Goal: Transaction & Acquisition: Purchase product/service

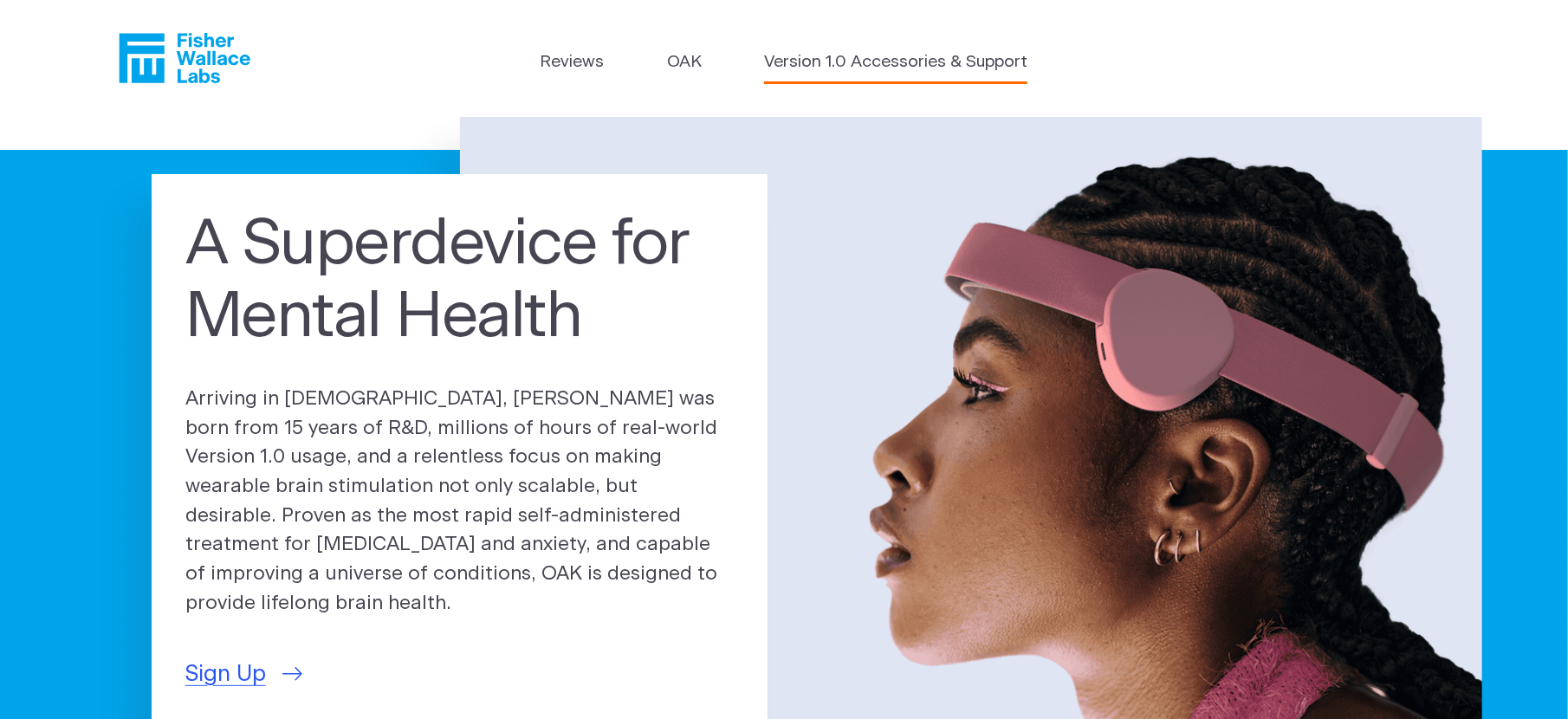
click at [787, 61] on link "Version 1.0 Accessories & Support" at bounding box center [896, 63] width 264 height 25
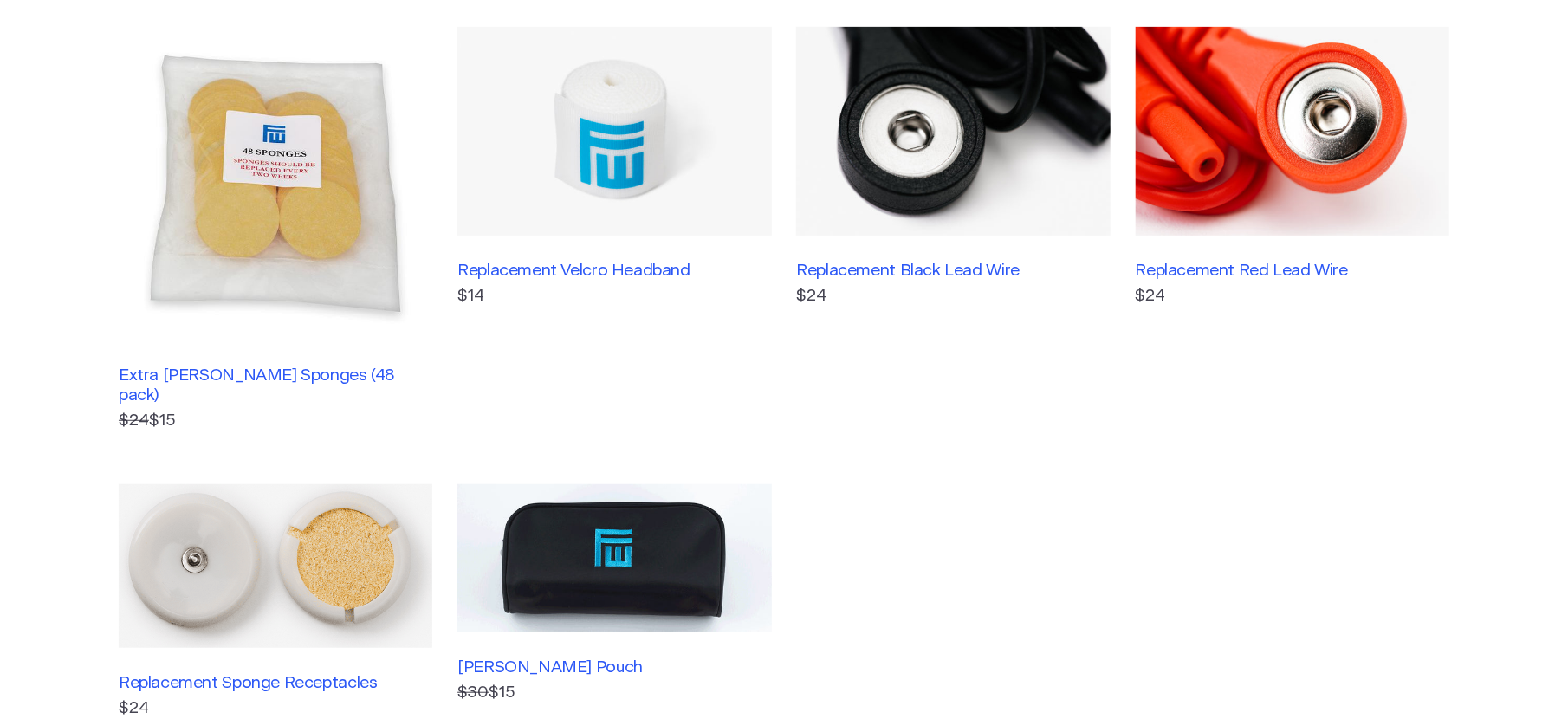
scroll to position [461, 0]
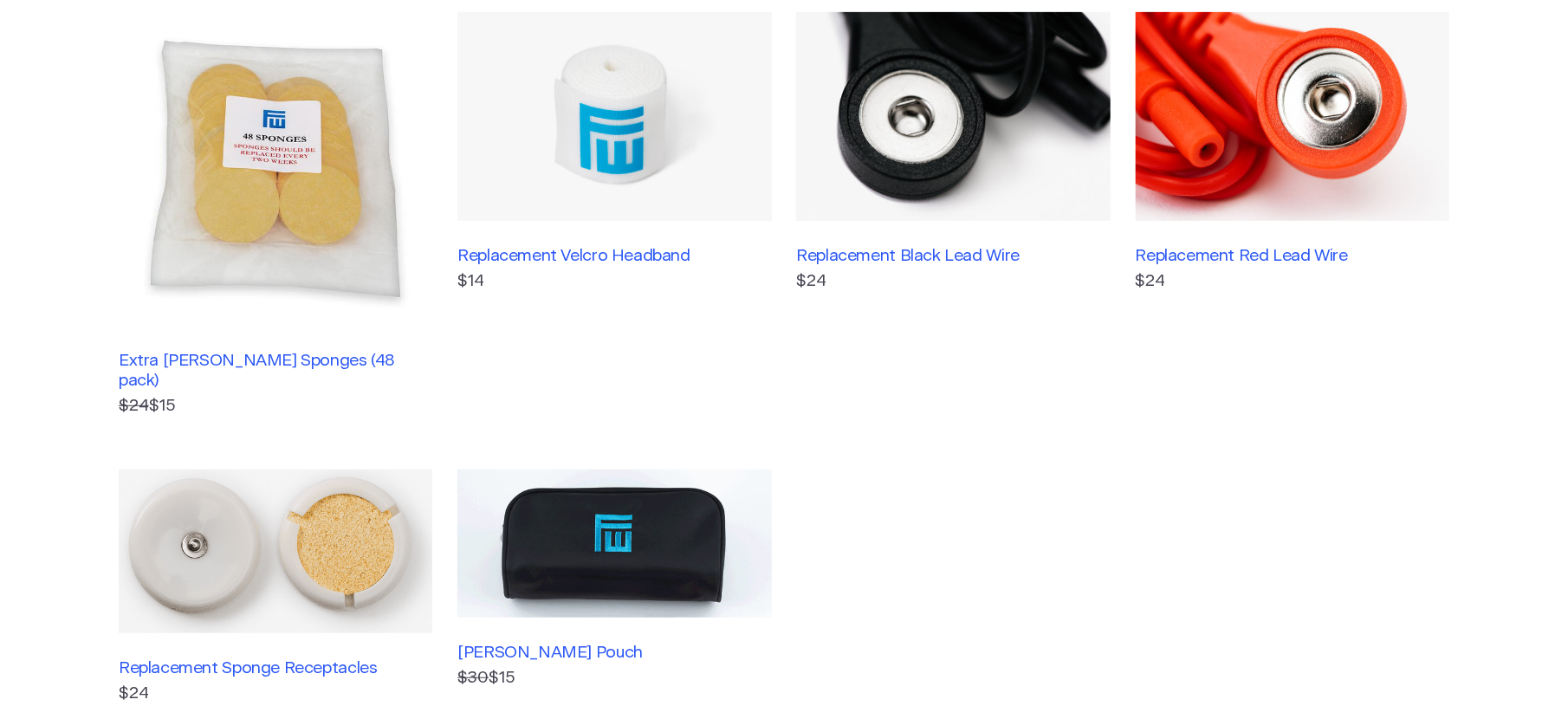
click at [999, 161] on img at bounding box center [952, 117] width 314 height 210
click at [280, 219] on img at bounding box center [275, 169] width 314 height 314
click at [595, 165] on img at bounding box center [614, 117] width 314 height 210
